Goal: Task Accomplishment & Management: Manage account settings

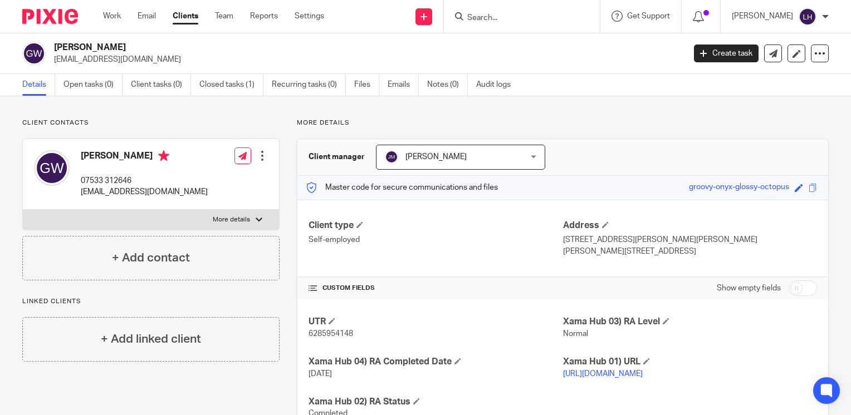
click at [514, 18] on input "Search" at bounding box center [516, 18] width 100 height 10
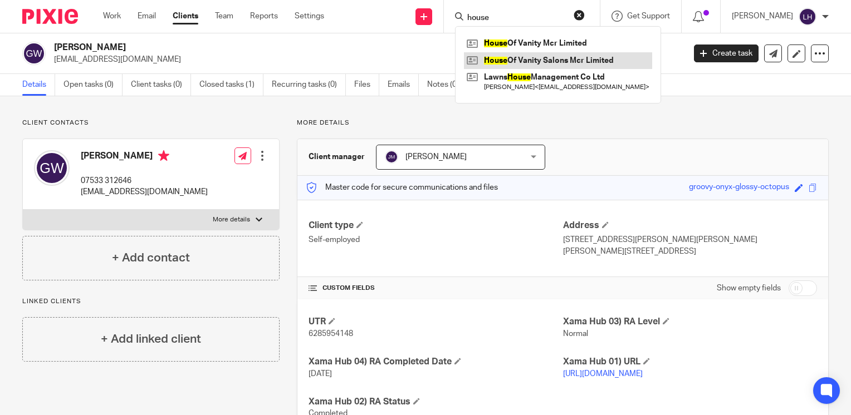
type input "house"
click at [555, 62] on link at bounding box center [558, 60] width 188 height 17
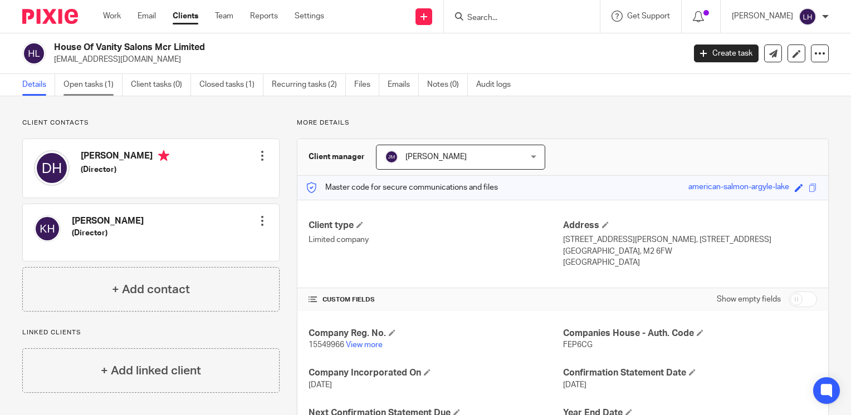
click at [94, 90] on link "Open tasks (1)" at bounding box center [92, 85] width 59 height 22
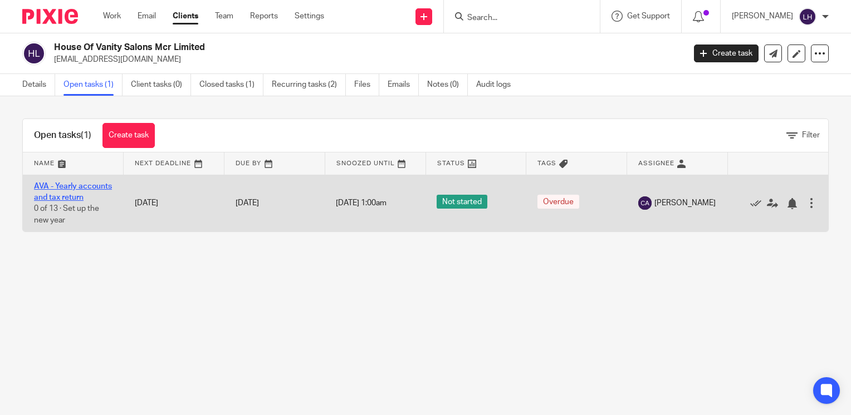
click at [70, 194] on link "AVA - Yearly accounts and tax return" at bounding box center [73, 192] width 78 height 19
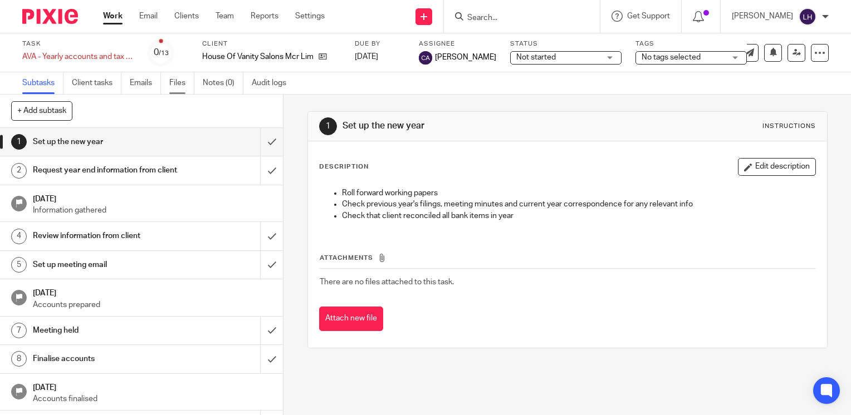
click at [183, 90] on link "Files" at bounding box center [181, 83] width 25 height 22
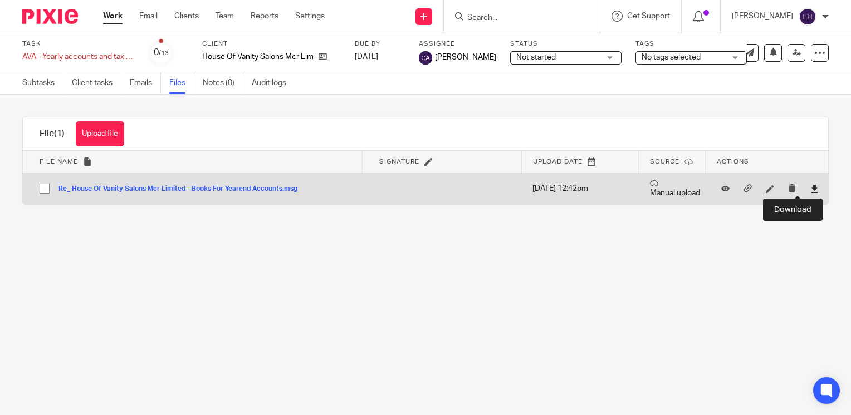
click at [810, 185] on icon at bounding box center [814, 189] width 8 height 8
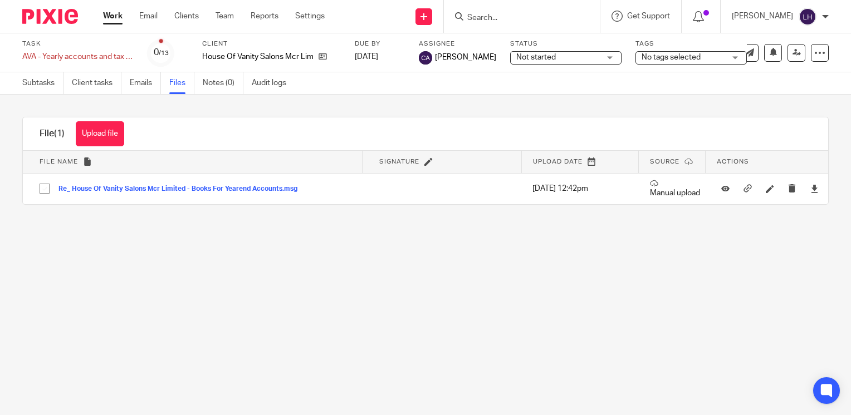
click at [526, 14] on input "Search" at bounding box center [516, 18] width 100 height 10
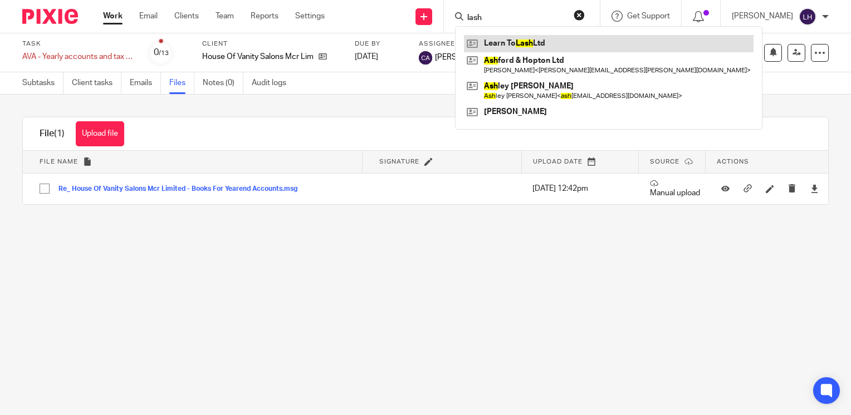
type input "lash"
click at [543, 48] on link at bounding box center [609, 43] width 290 height 17
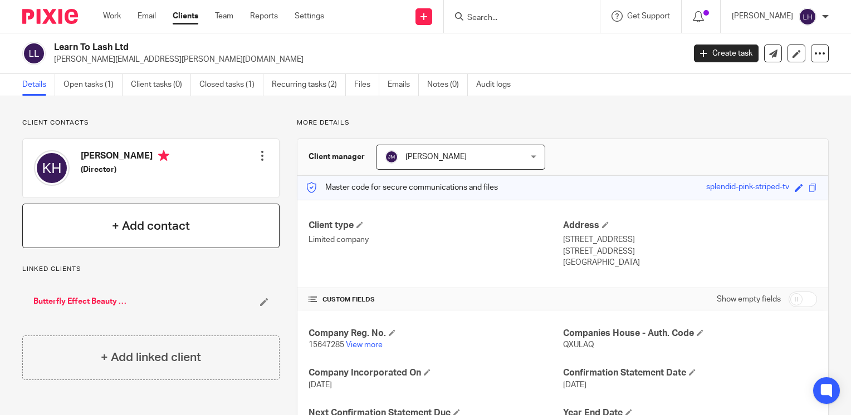
click at [179, 239] on div "+ Add contact" at bounding box center [150, 226] width 257 height 45
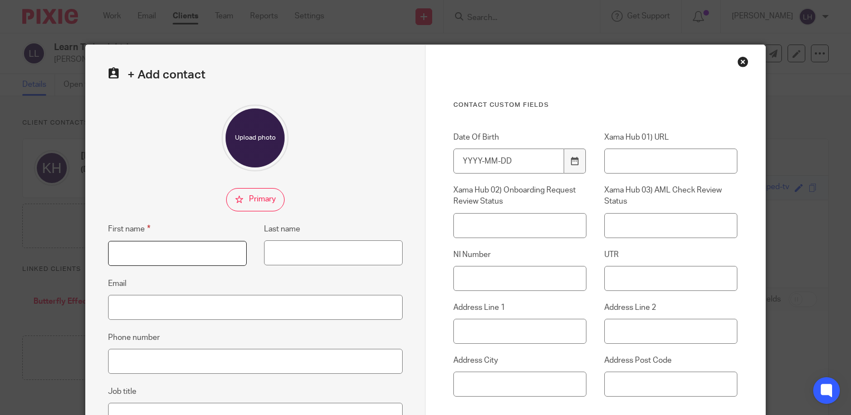
click at [174, 252] on input "First name" at bounding box center [177, 253] width 139 height 25
type input "Danny"
type input "Hirst"
type input "[EMAIL_ADDRESS][DOMAIN_NAME]"
type input "103 Victoria Residence"
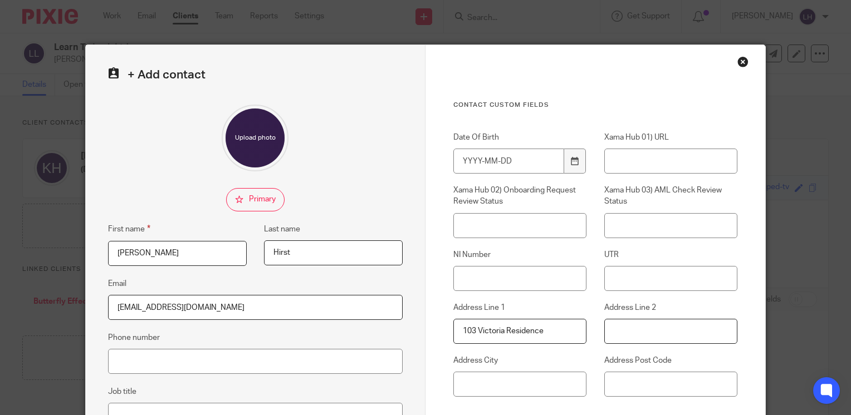
type input "[STREET_ADDRESS]"
type input "M15 4ZD"
type input "[PERSON_NAME]"
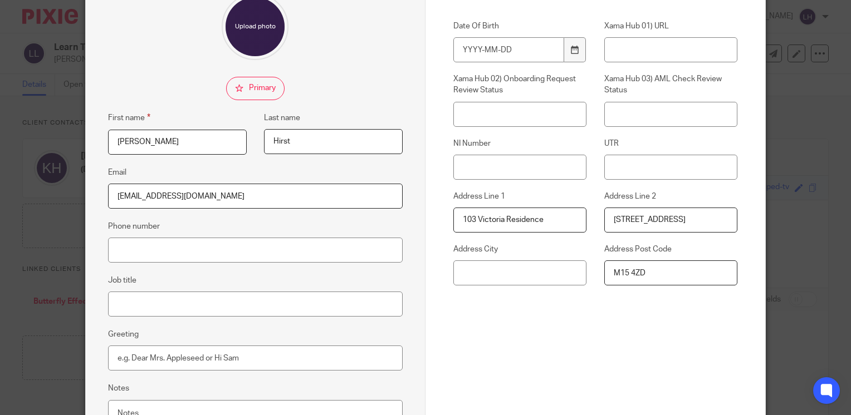
scroll to position [214, 0]
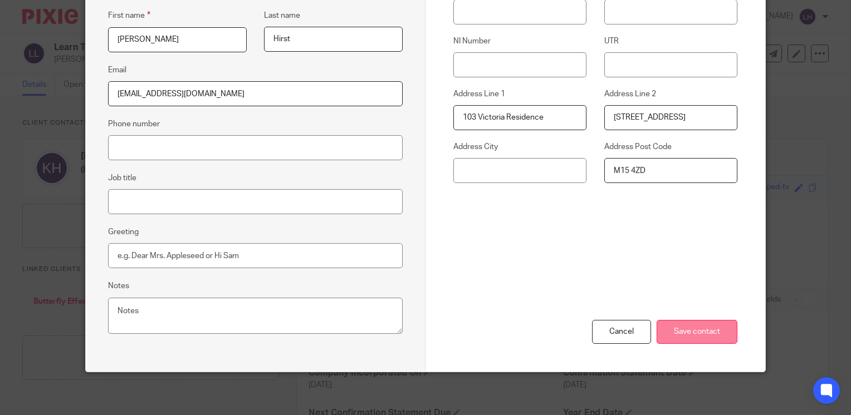
click at [677, 332] on input "Save contact" at bounding box center [696, 332] width 81 height 24
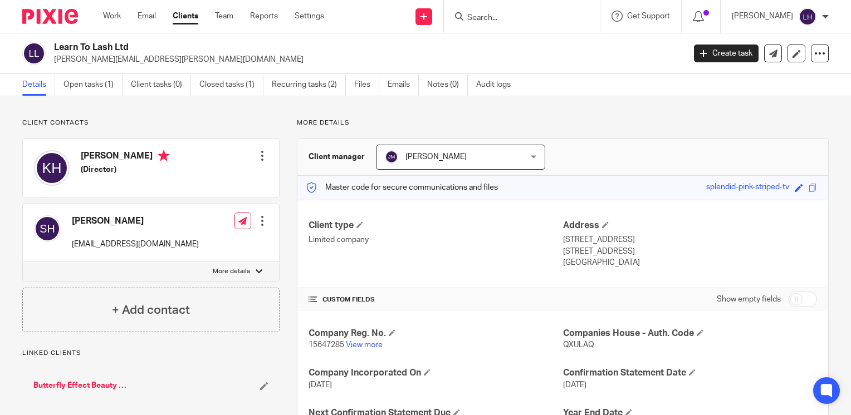
click at [260, 225] on div at bounding box center [262, 220] width 11 height 11
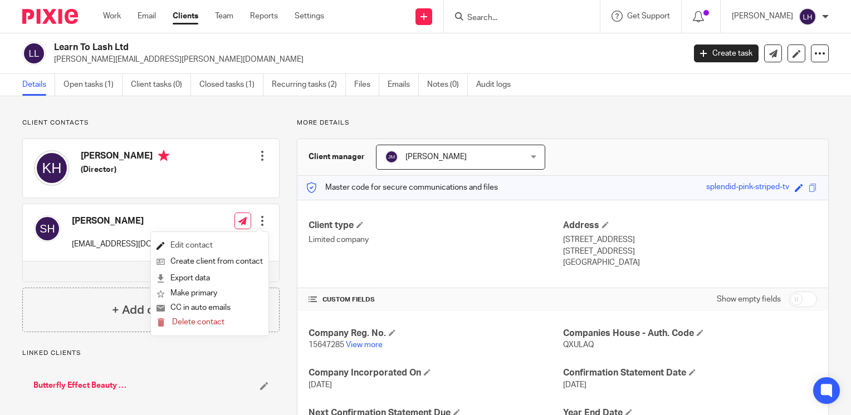
click at [208, 246] on link "Edit contact" at bounding box center [209, 246] width 106 height 16
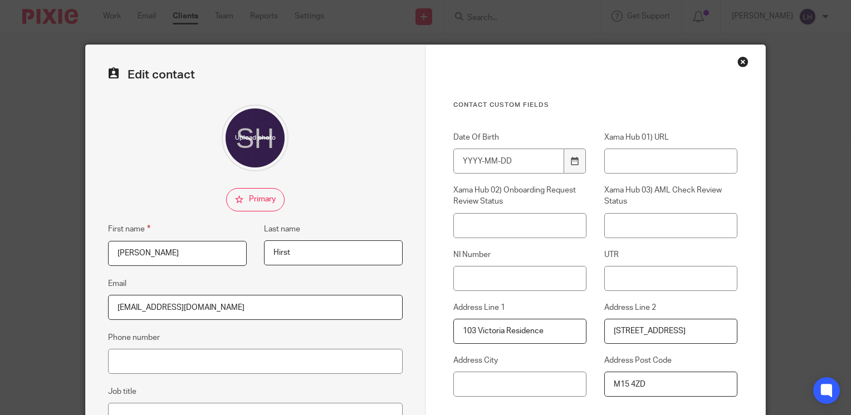
drag, startPoint x: 152, startPoint y: 257, endPoint x: 53, endPoint y: 256, distance: 98.6
click at [53, 256] on div "Edit contact First name [PERSON_NAME] Last name [PERSON_NAME] Email [EMAIL_ADDR…" at bounding box center [425, 207] width 851 height 415
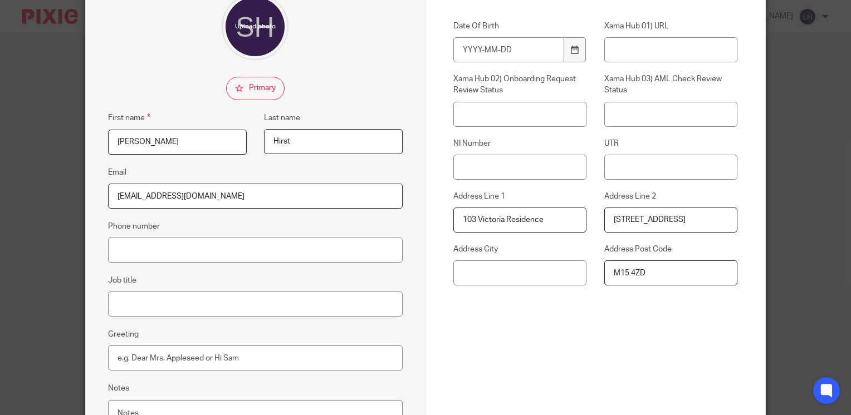
scroll to position [214, 0]
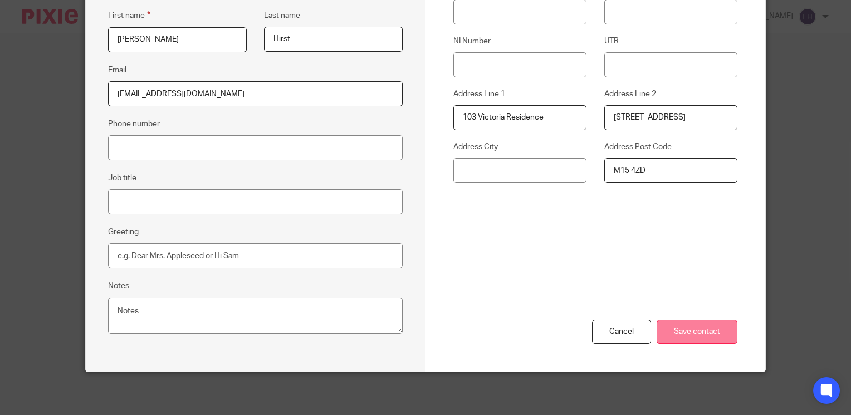
type input "[PERSON_NAME]"
drag, startPoint x: 671, startPoint y: 339, endPoint x: 655, endPoint y: 336, distance: 16.5
click at [671, 339] on input "Save contact" at bounding box center [696, 332] width 81 height 24
click at [244, 315] on textarea "Notes" at bounding box center [255, 316] width 295 height 37
type textarea "cc into emails"
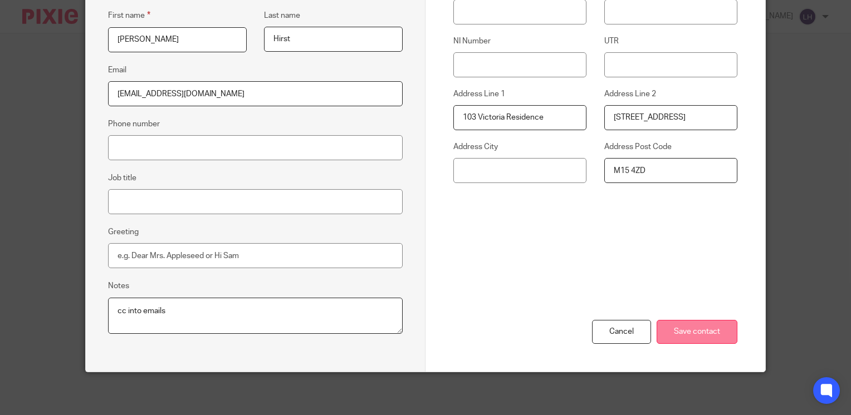
click at [705, 340] on input "Save contact" at bounding box center [696, 332] width 81 height 24
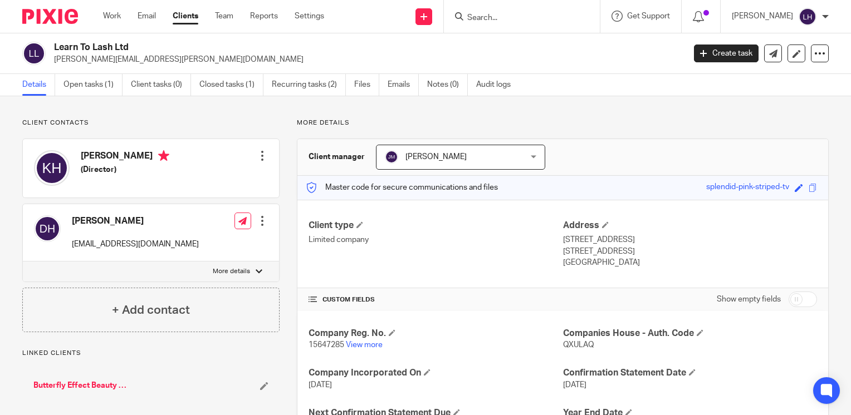
click at [512, 24] on div at bounding box center [522, 16] width 156 height 33
click at [509, 18] on input "Search" at bounding box center [516, 18] width 100 height 10
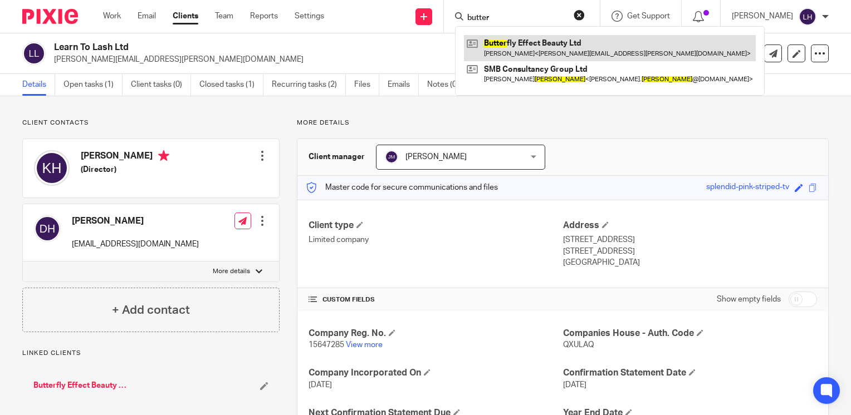
type input "butter"
click at [514, 48] on link at bounding box center [610, 48] width 292 height 26
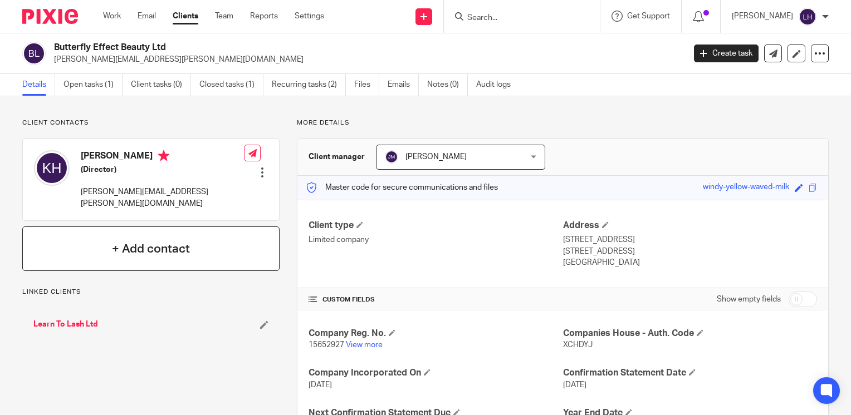
click at [193, 239] on div "+ Add contact" at bounding box center [150, 249] width 257 height 45
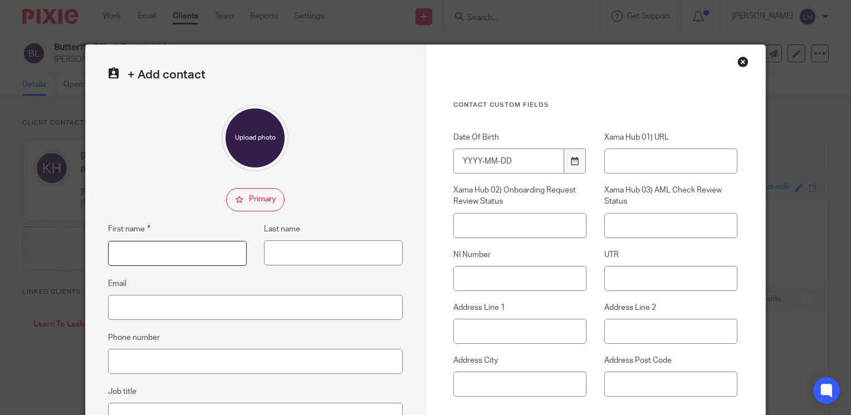
click at [192, 253] on input "First name" at bounding box center [177, 253] width 139 height 25
type input "Daniel"
type input "Hirst"
type input "danieljhirst@gmail.com"
type input "103 Victoria Residence"
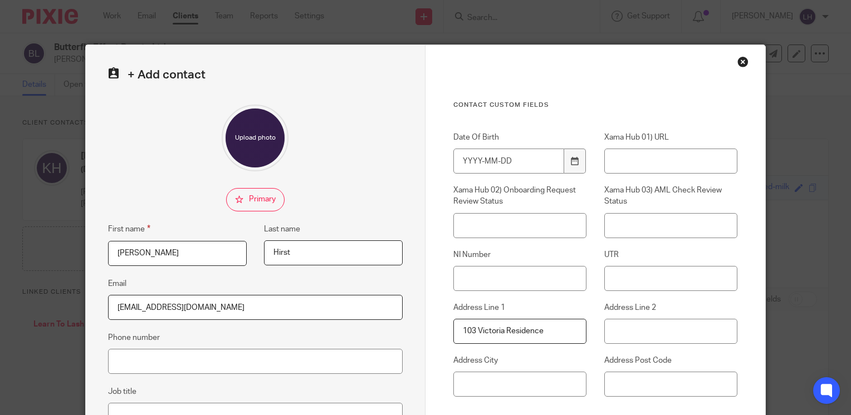
type input "16 Silvercroft Street"
type input "M15 4ZD"
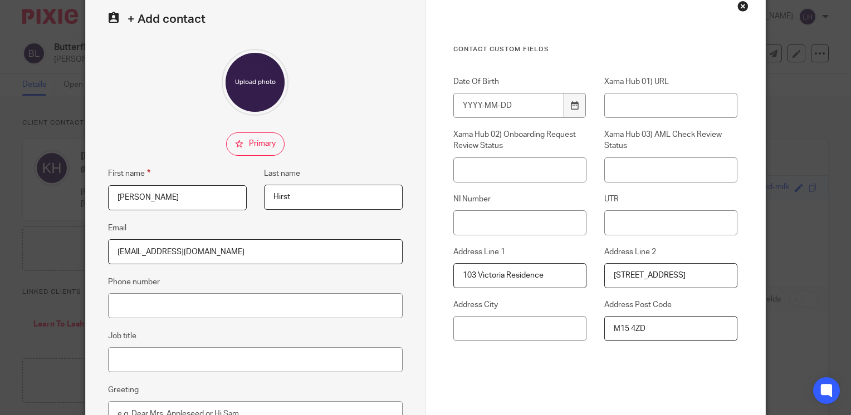
scroll to position [167, 0]
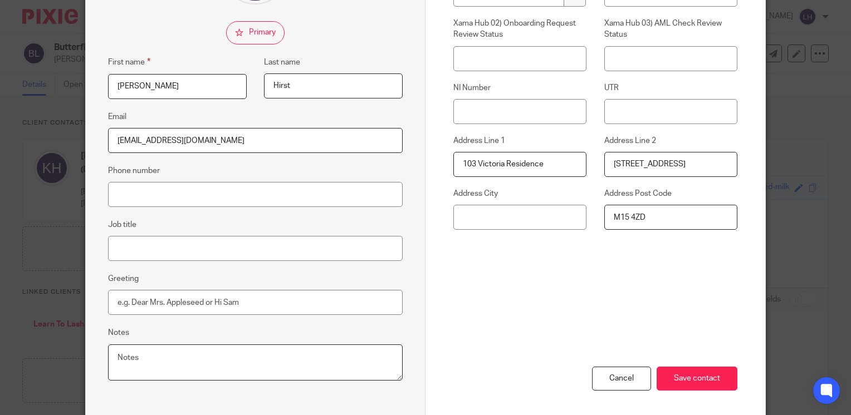
click at [310, 364] on textarea "Notes" at bounding box center [255, 363] width 295 height 37
type textarea "cc into emails"
click at [694, 377] on input "Save contact" at bounding box center [696, 379] width 81 height 24
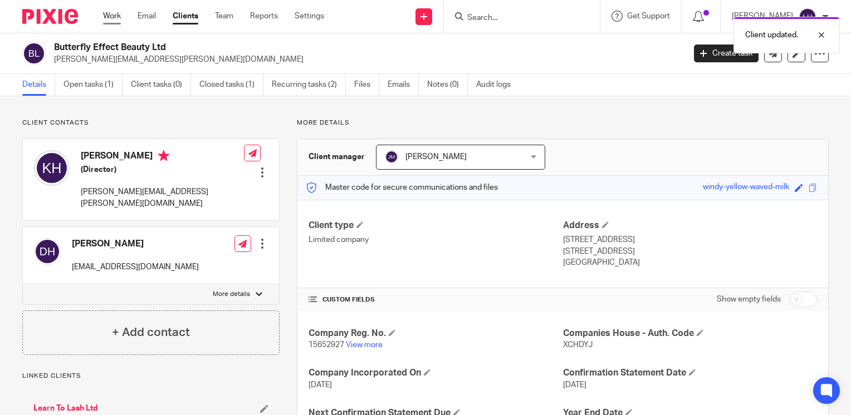
click at [105, 17] on link "Work" at bounding box center [112, 16] width 18 height 11
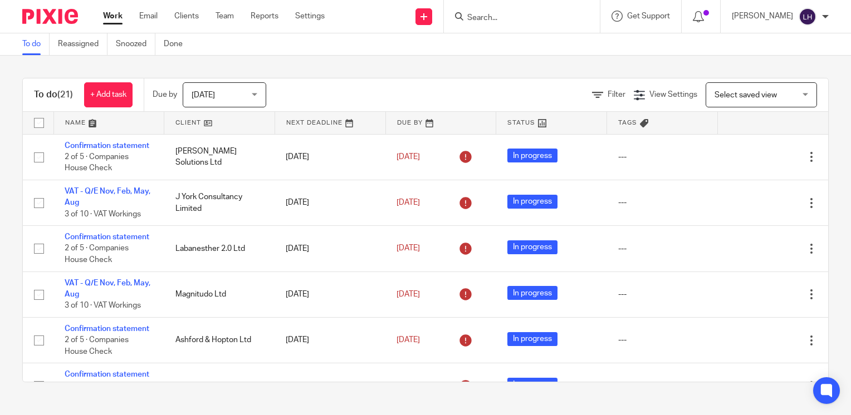
click at [529, 16] on input "Search" at bounding box center [516, 18] width 100 height 10
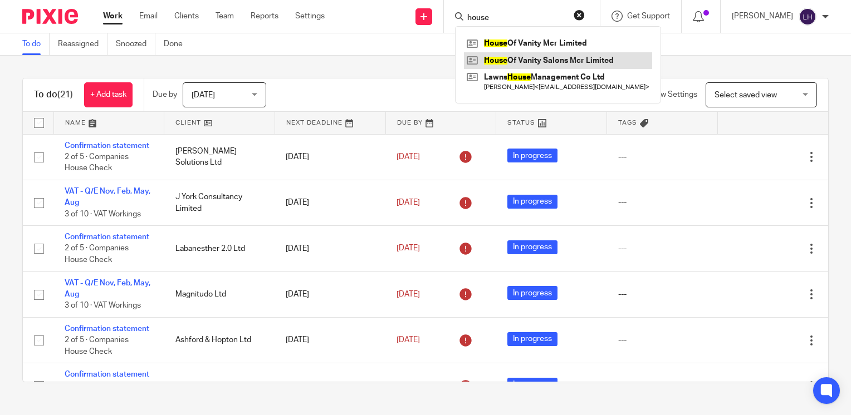
type input "house"
click at [577, 60] on link at bounding box center [558, 60] width 188 height 17
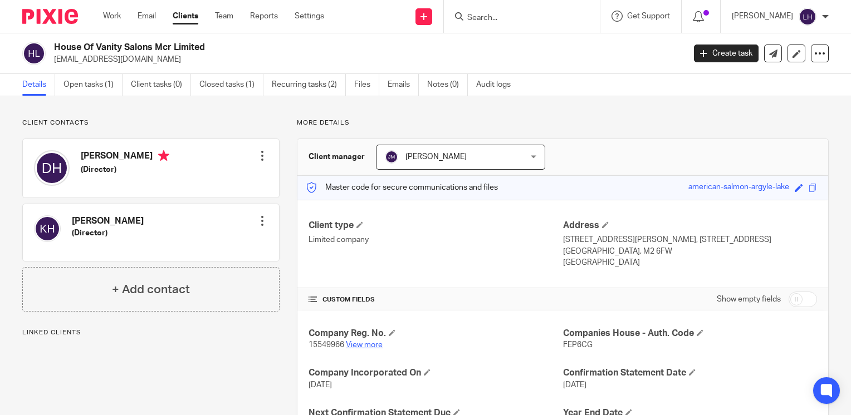
click at [371, 342] on link "View more" at bounding box center [364, 345] width 37 height 8
click at [528, 17] on input "Search" at bounding box center [516, 18] width 100 height 10
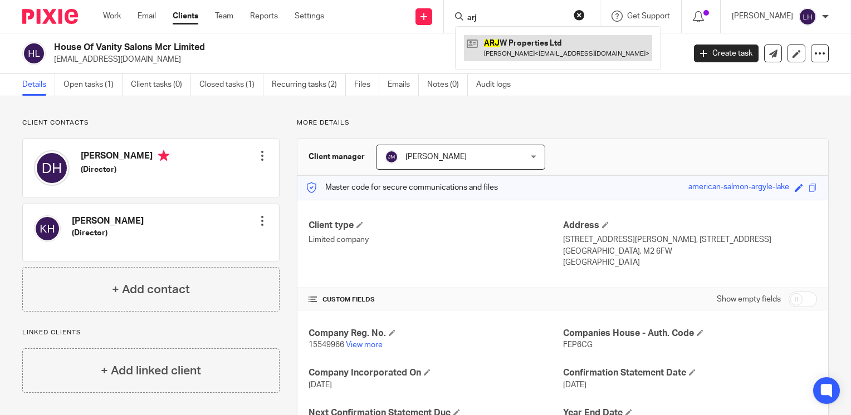
type input "arj"
click at [537, 48] on link at bounding box center [558, 48] width 188 height 26
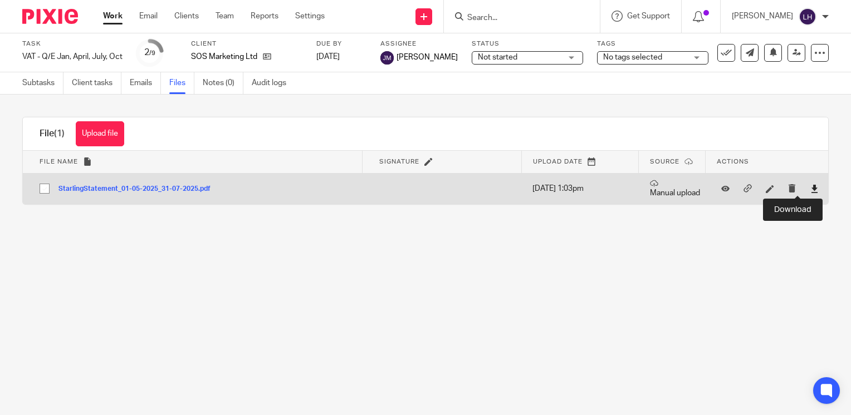
click at [810, 189] on icon at bounding box center [814, 189] width 8 height 8
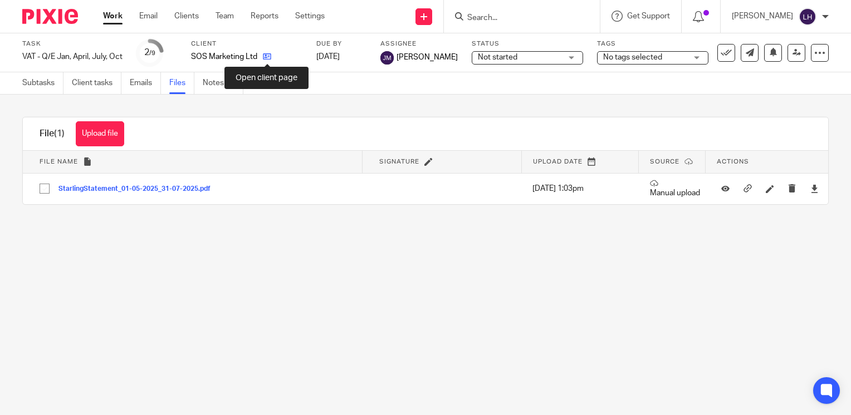
click at [266, 54] on icon at bounding box center [267, 56] width 8 height 8
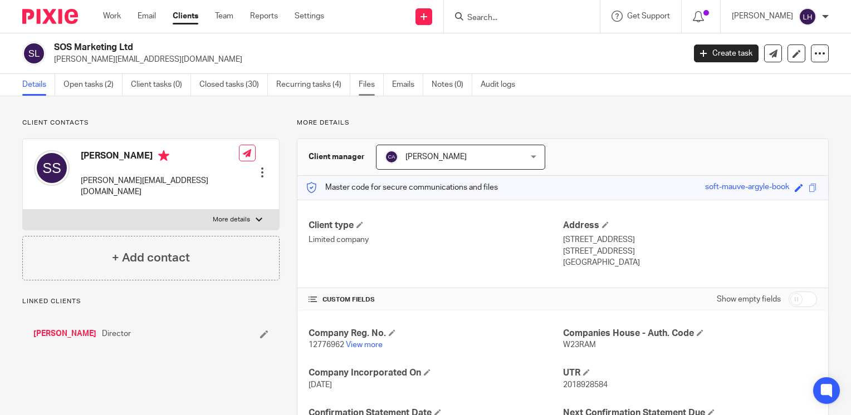
click at [361, 86] on link "Files" at bounding box center [371, 85] width 25 height 22
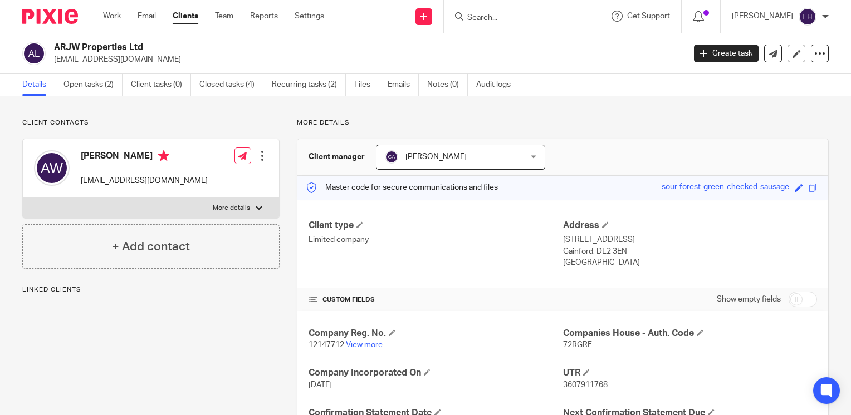
click at [357, 340] on p "12147712 View more" at bounding box center [435, 345] width 254 height 11
click at [368, 344] on link "View more" at bounding box center [364, 345] width 37 height 8
click at [82, 84] on link "Open tasks (2)" at bounding box center [92, 85] width 59 height 22
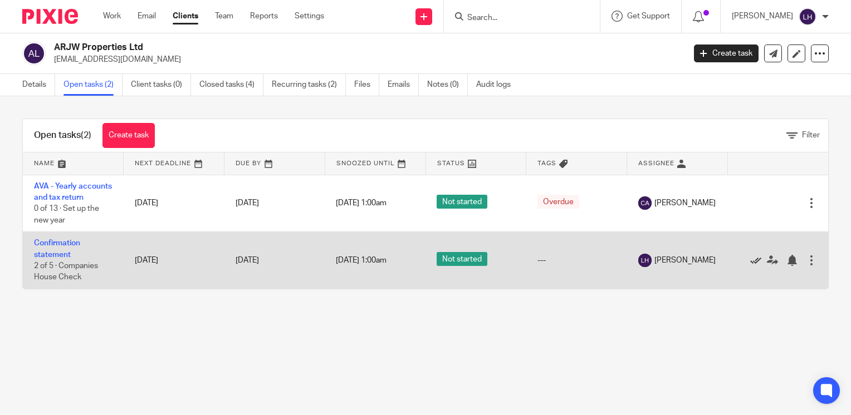
click at [750, 266] on icon at bounding box center [755, 260] width 11 height 11
